Goal: Check status: Check status

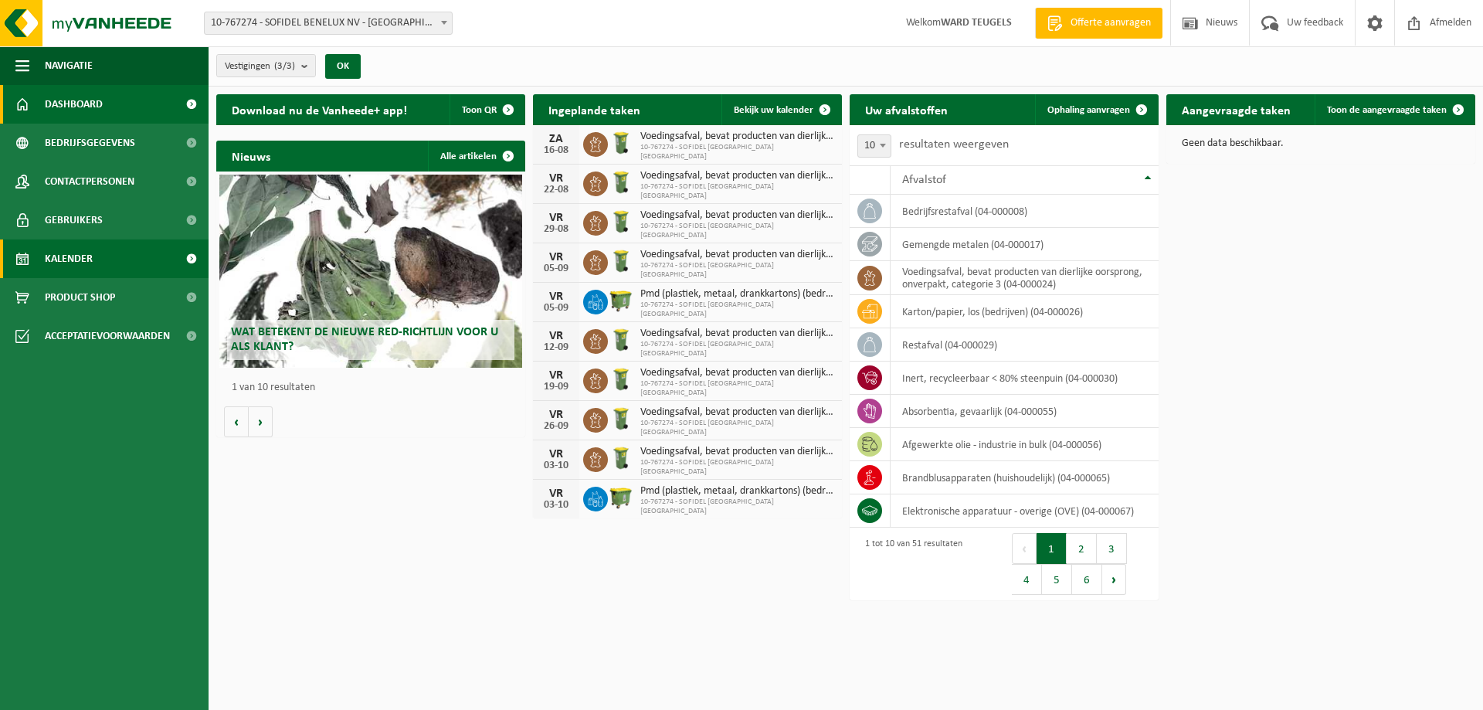
click at [79, 257] on span "Kalender" at bounding box center [69, 259] width 48 height 39
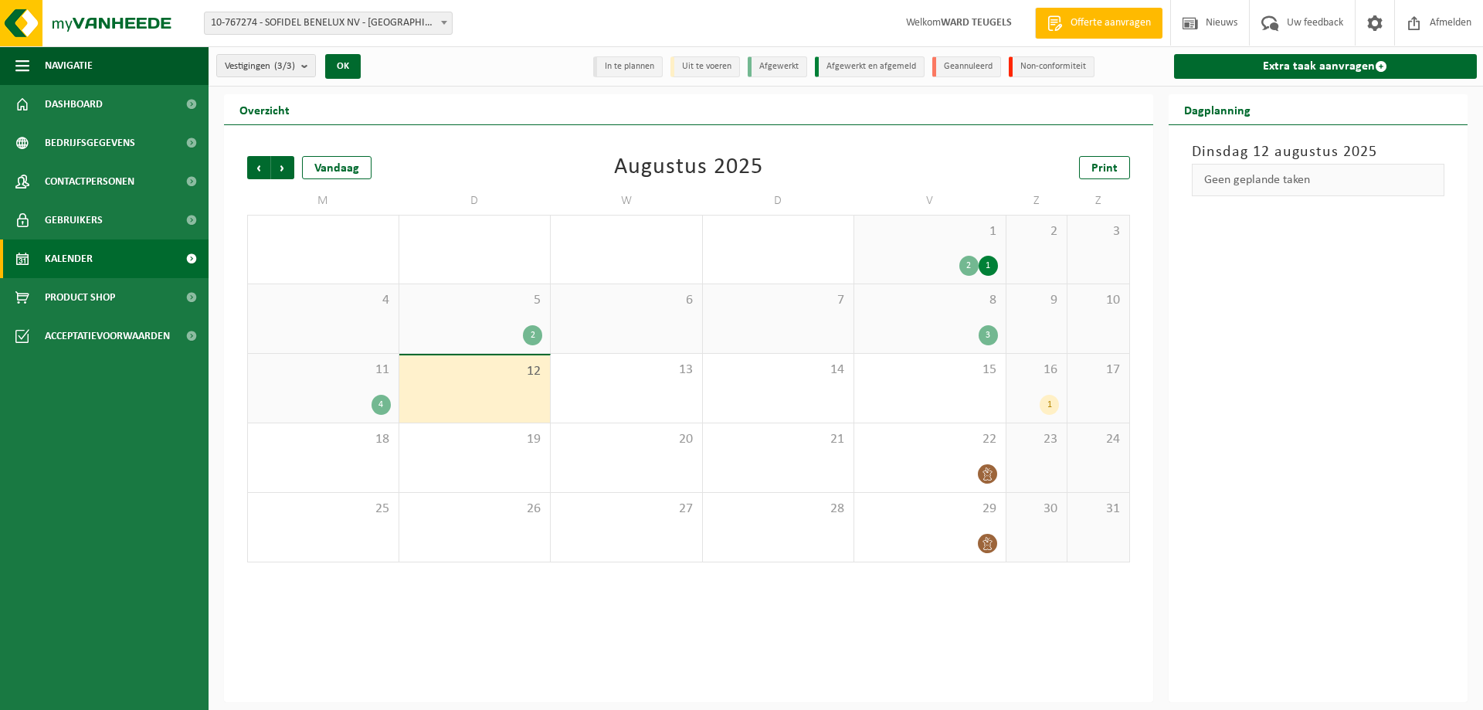
click at [369, 399] on div "4" at bounding box center [323, 405] width 135 height 20
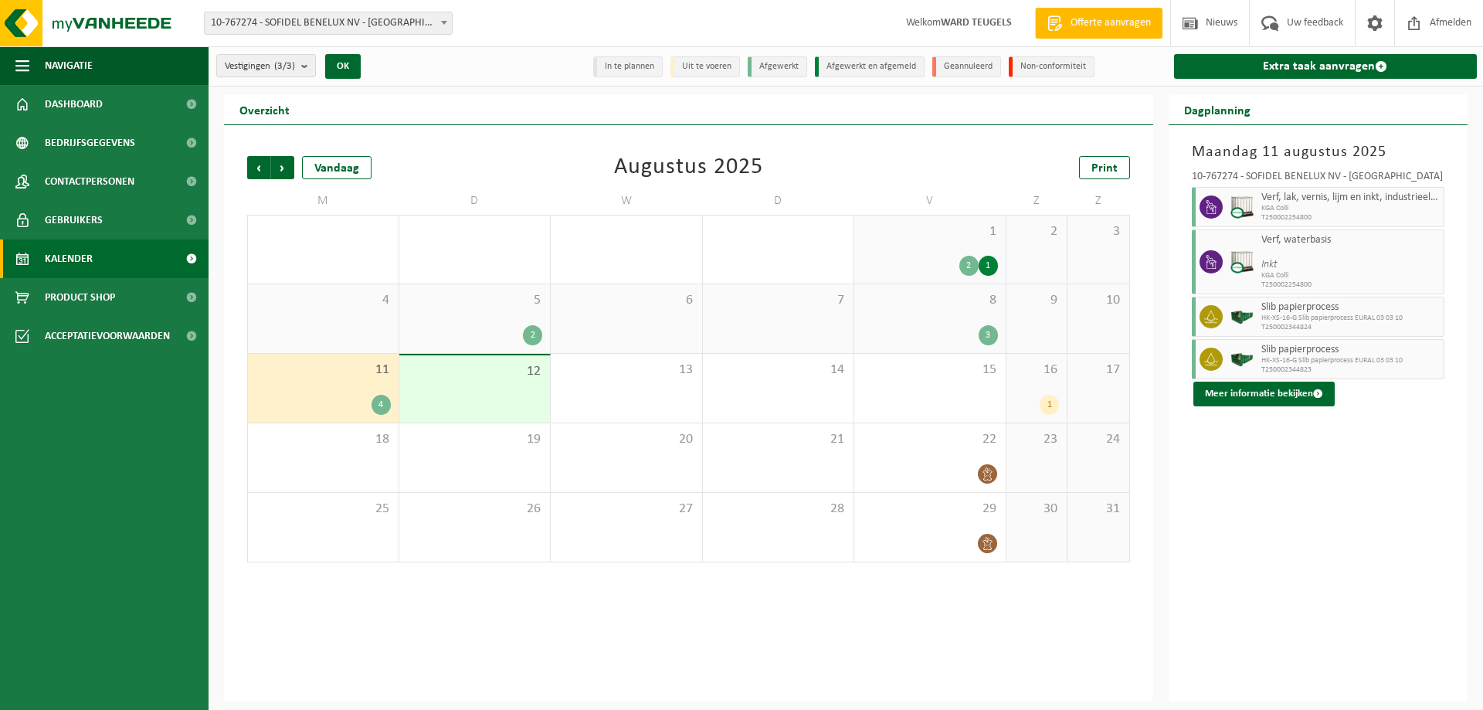
click at [920, 325] on div "3" at bounding box center [930, 335] width 136 height 20
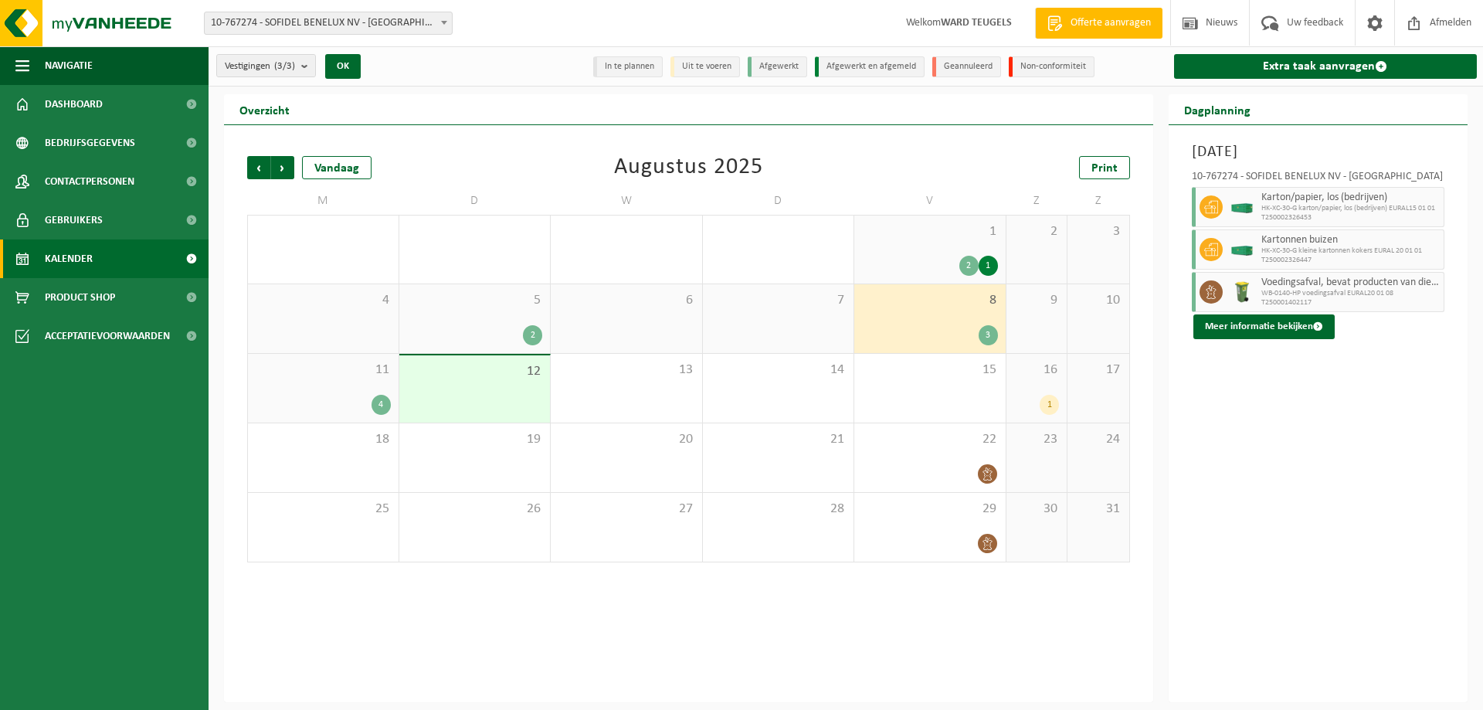
click at [1017, 397] on div "1" at bounding box center [1037, 405] width 46 height 20
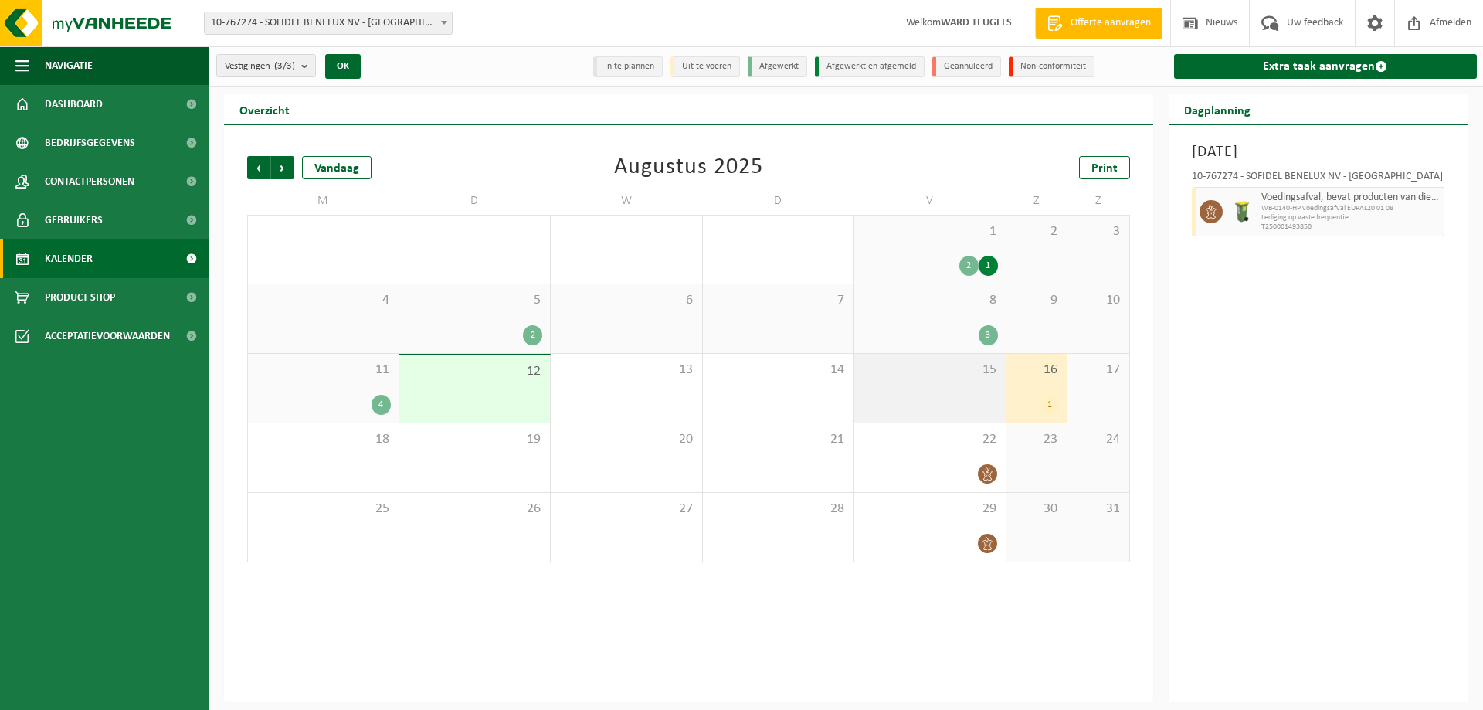
click at [951, 410] on div "15" at bounding box center [930, 388] width 151 height 69
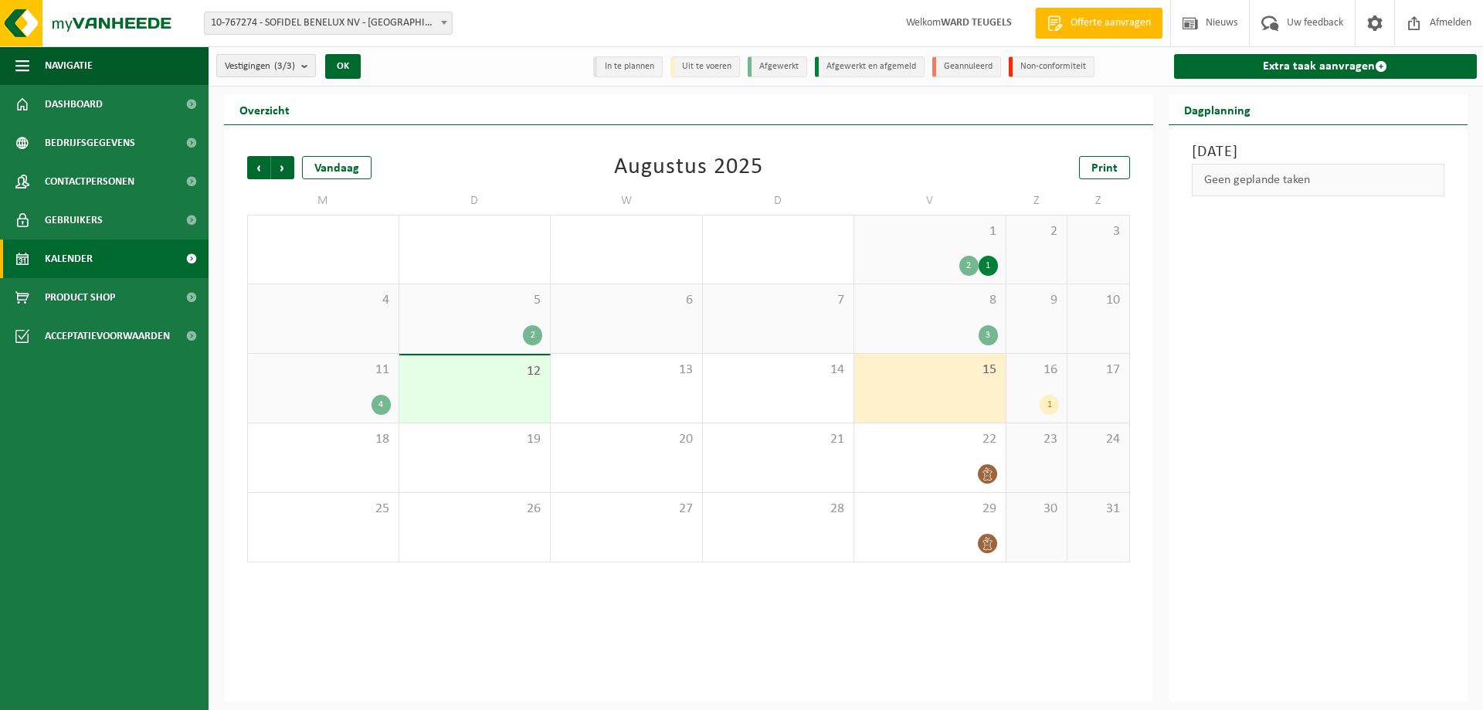
click at [464, 391] on div "12" at bounding box center [474, 388] width 151 height 67
